Goal: Obtain resource: Download file/media

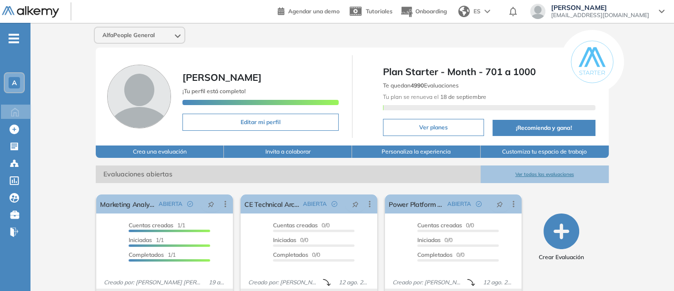
click at [541, 170] on button "Ver todas las evaluaciones" at bounding box center [544, 175] width 128 height 18
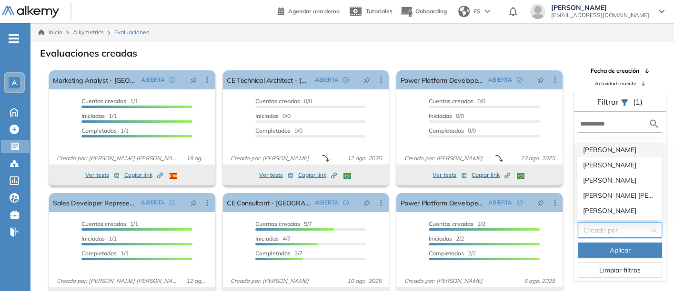
click at [609, 229] on input "search" at bounding box center [616, 230] width 66 height 14
click at [595, 176] on div "[PERSON_NAME]" at bounding box center [619, 180] width 73 height 10
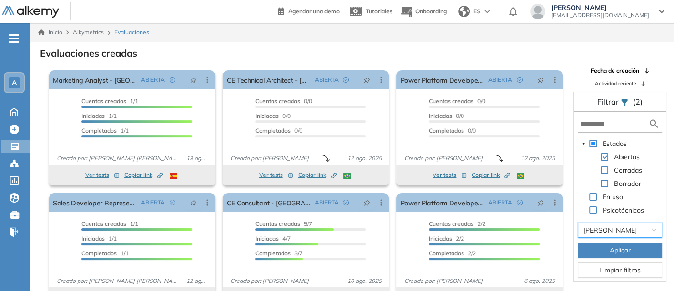
click at [609, 250] on span "Aplicar" at bounding box center [619, 250] width 21 height 10
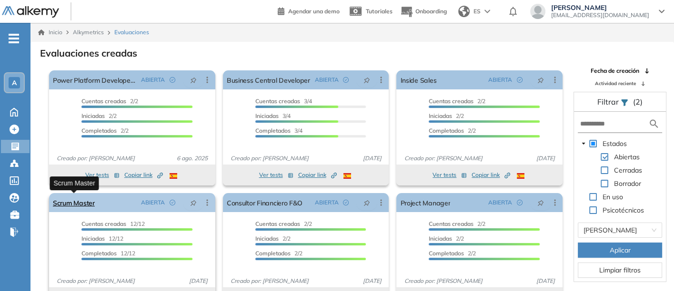
click at [70, 200] on link "Scrum Master" at bounding box center [74, 202] width 42 height 19
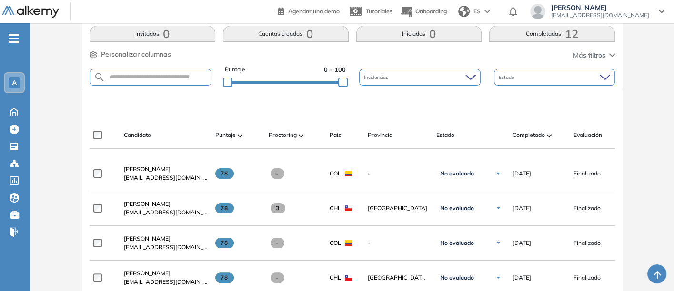
scroll to position [211, 0]
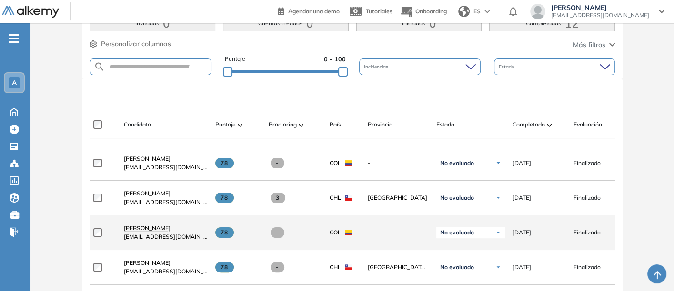
click at [138, 227] on span "[PERSON_NAME]" at bounding box center [147, 228] width 47 height 7
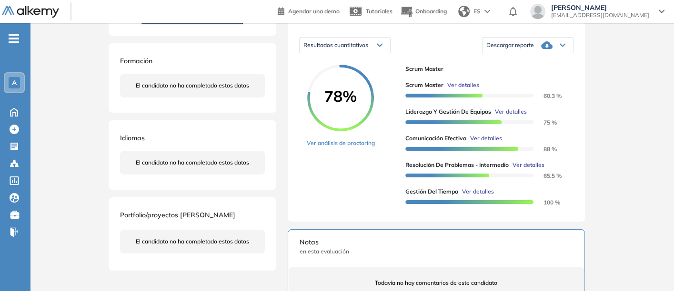
scroll to position [159, 0]
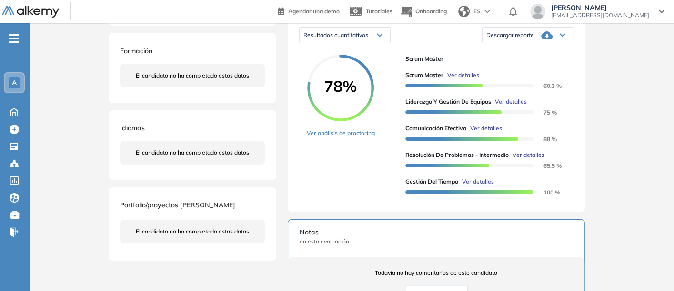
click at [439, 170] on div at bounding box center [469, 164] width 129 height 10
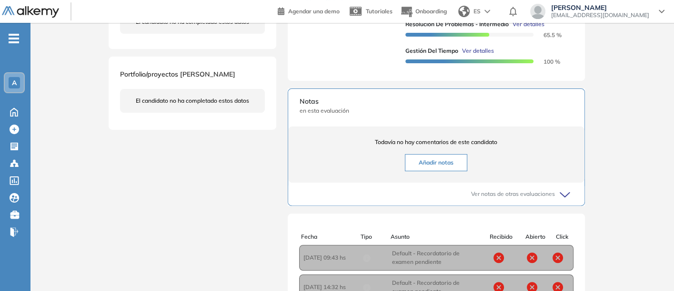
scroll to position [343, 0]
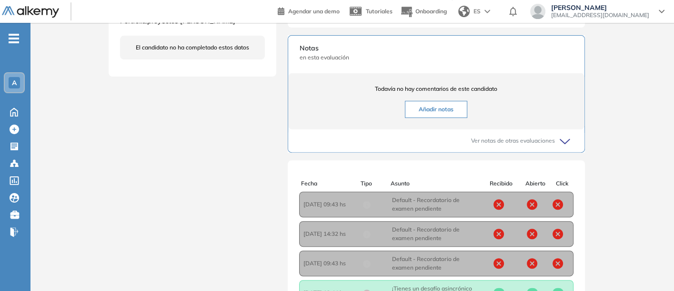
click at [564, 149] on icon at bounding box center [565, 141] width 13 height 13
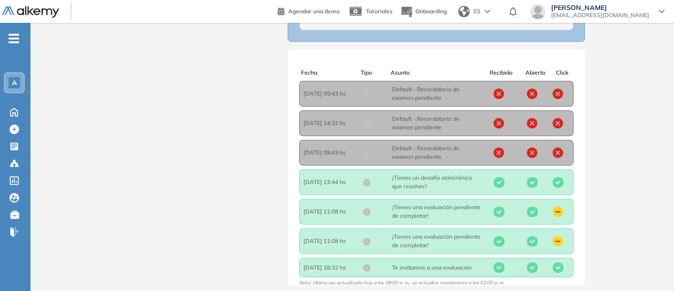
scroll to position [571, 0]
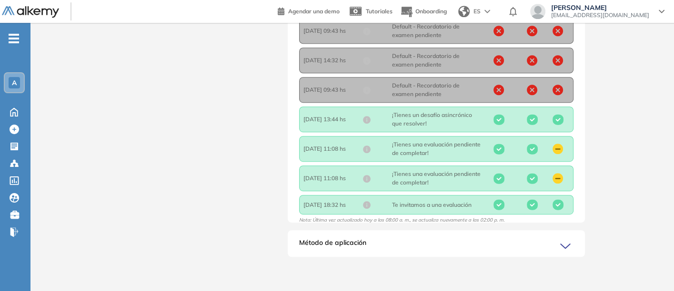
click at [566, 245] on icon at bounding box center [566, 246] width 13 height 13
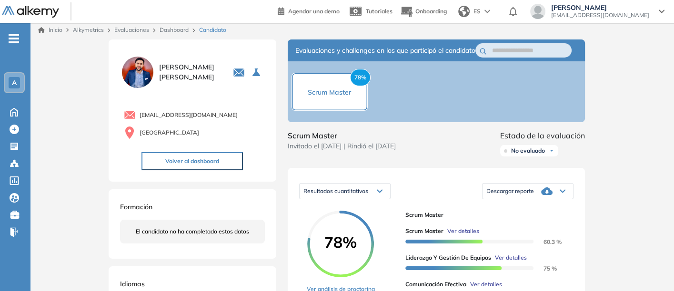
scroll to position [0, 0]
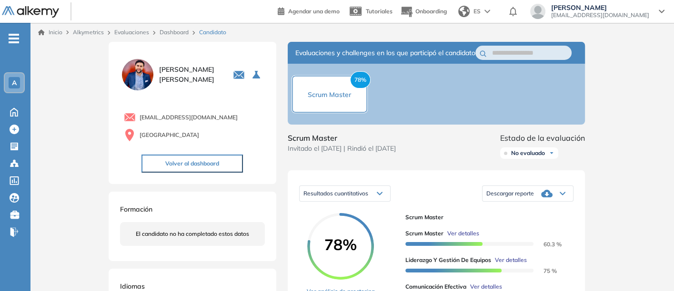
click at [515, 198] on span "Descargar reporte" at bounding box center [510, 194] width 48 height 8
click at [516, 228] on li "Descargar informe resumido" at bounding box center [521, 223] width 71 height 10
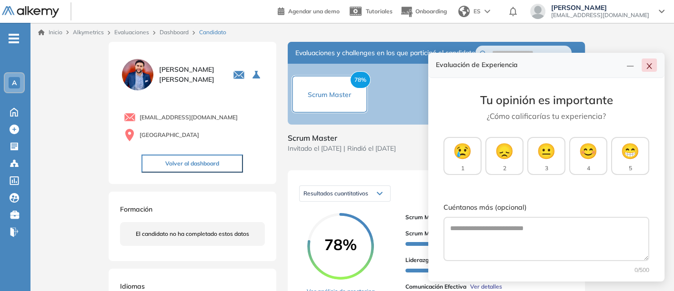
click at [648, 69] on icon "close" at bounding box center [649, 66] width 8 height 8
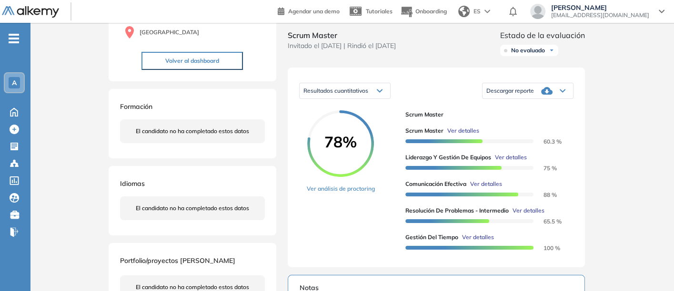
scroll to position [106, 0]
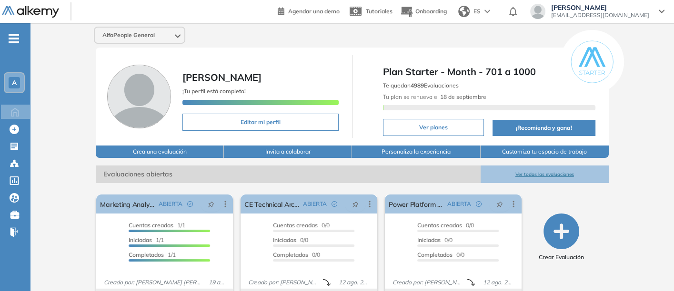
click at [553, 168] on button "Ver todas las evaluaciones" at bounding box center [544, 175] width 128 height 18
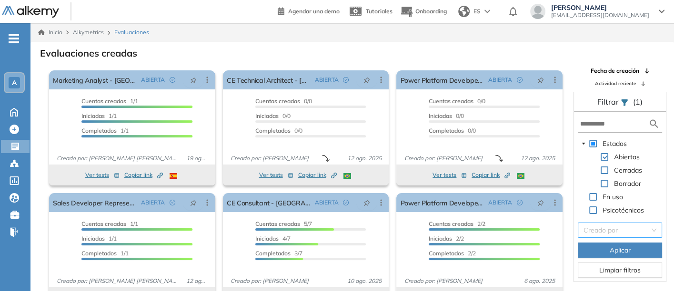
click at [598, 229] on input "search" at bounding box center [616, 230] width 66 height 14
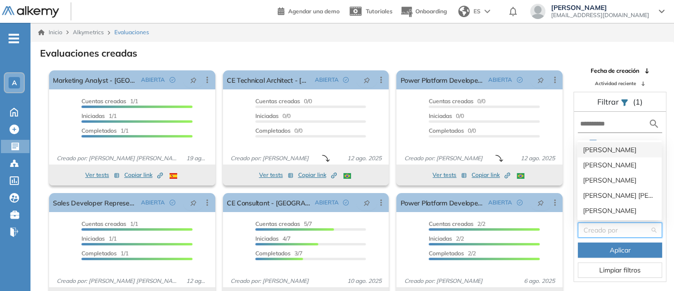
click at [593, 148] on div "[PERSON_NAME]" at bounding box center [619, 150] width 73 height 10
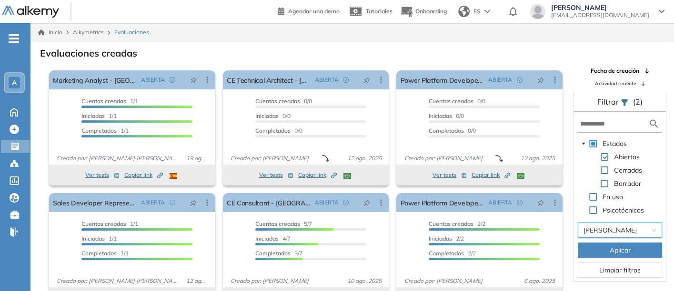
click at [610, 248] on span "Aplicar" at bounding box center [619, 250] width 21 height 10
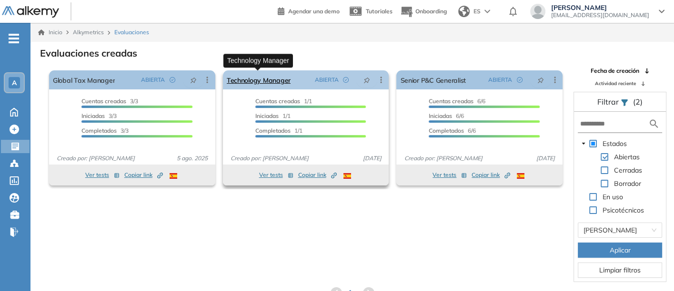
click at [248, 77] on link "Technology Manager" at bounding box center [259, 79] width 64 height 19
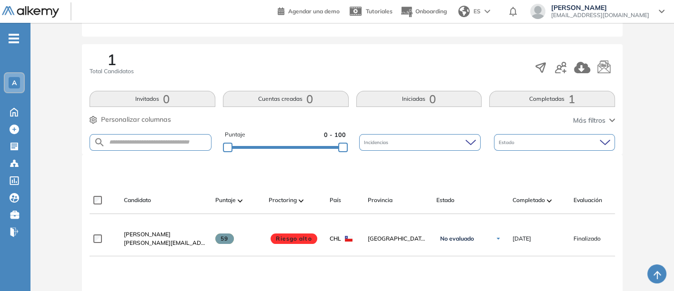
scroll to position [159, 0]
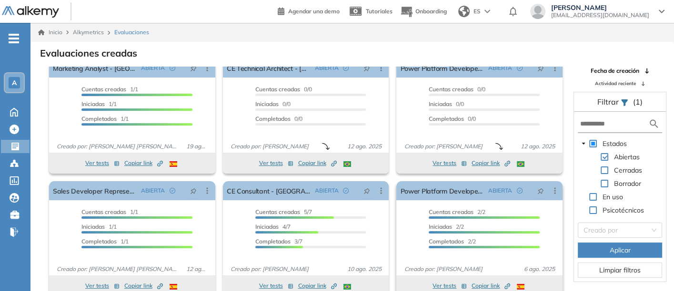
scroll to position [23, 0]
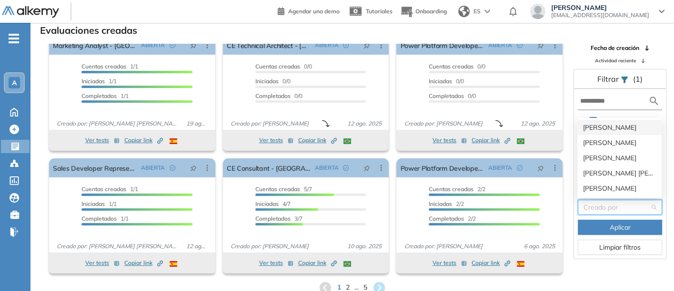
click at [598, 205] on input "search" at bounding box center [616, 207] width 66 height 14
click at [594, 155] on div "[PERSON_NAME]" at bounding box center [619, 158] width 73 height 10
click at [594, 155] on span at bounding box center [594, 160] width 11 height 11
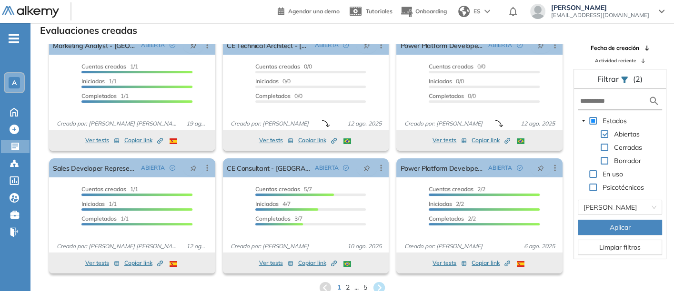
click at [607, 226] on button "Aplicar" at bounding box center [619, 227] width 84 height 15
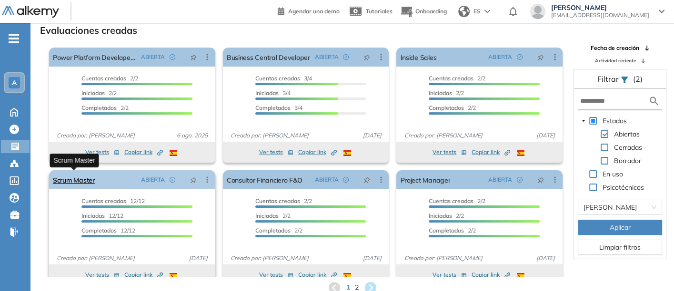
click at [72, 176] on link "Scrum Master" at bounding box center [74, 179] width 42 height 19
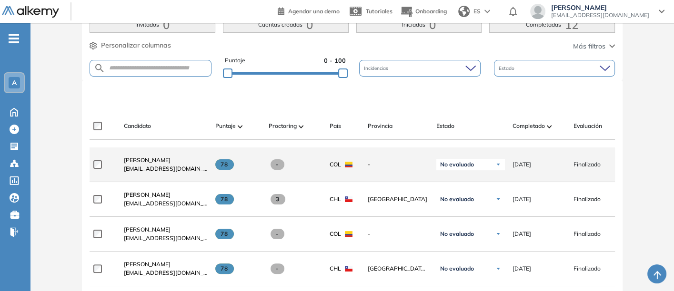
scroll to position [211, 0]
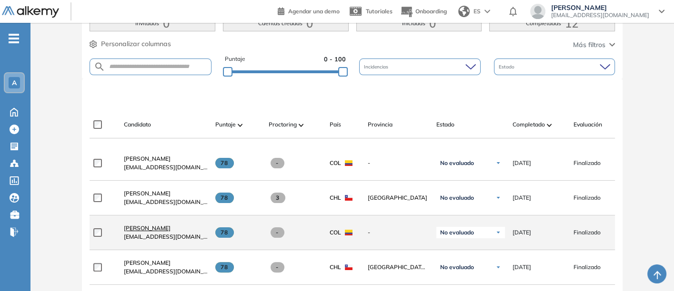
click at [136, 228] on span "[PERSON_NAME]" at bounding box center [147, 228] width 47 height 7
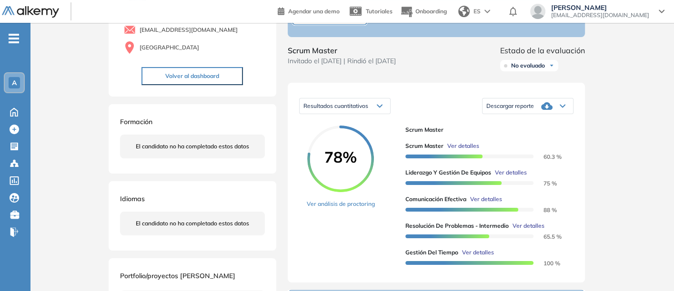
scroll to position [101, 0]
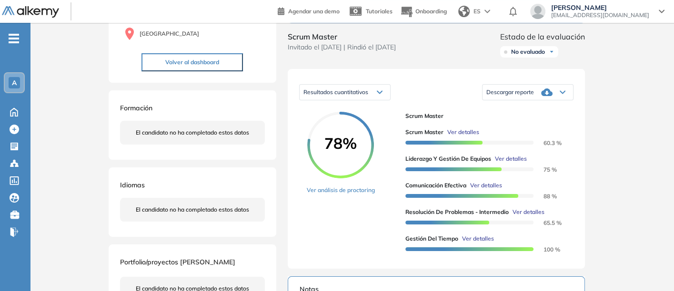
click at [511, 97] on div "Descargar reporte" at bounding box center [527, 92] width 90 height 19
click at [509, 126] on li "Descargar informe resumido" at bounding box center [521, 122] width 71 height 10
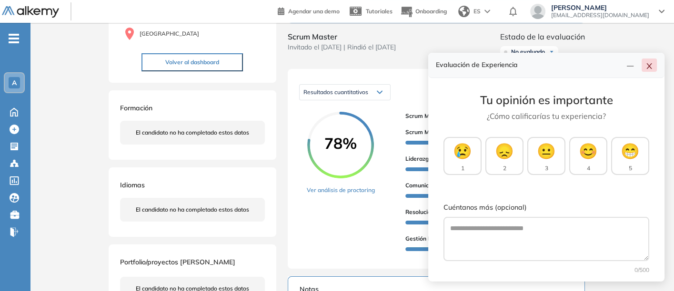
click at [649, 66] on icon "close" at bounding box center [648, 66] width 5 height 6
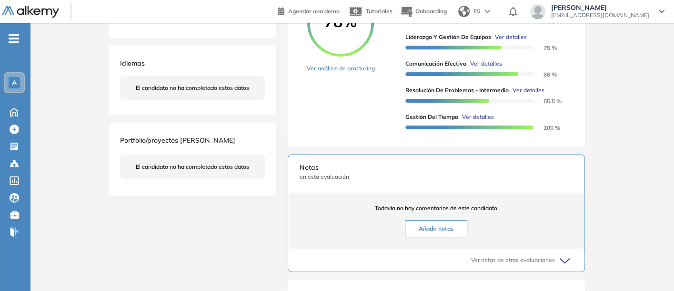
scroll to position [207, 0]
